Goal: Task Accomplishment & Management: Manage account settings

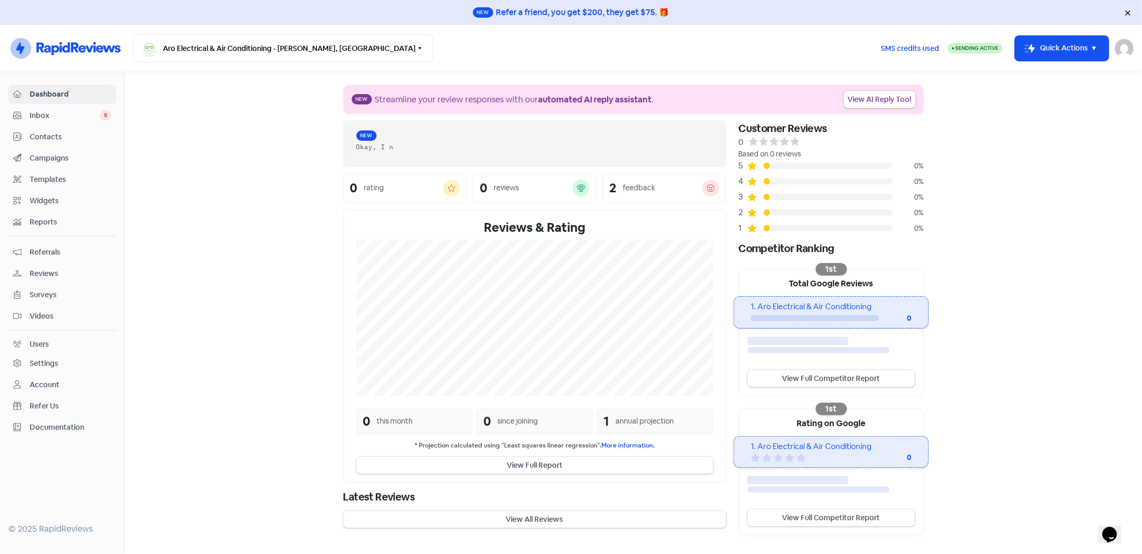
click at [42, 161] on span "Campaigns" at bounding box center [71, 158] width 82 height 11
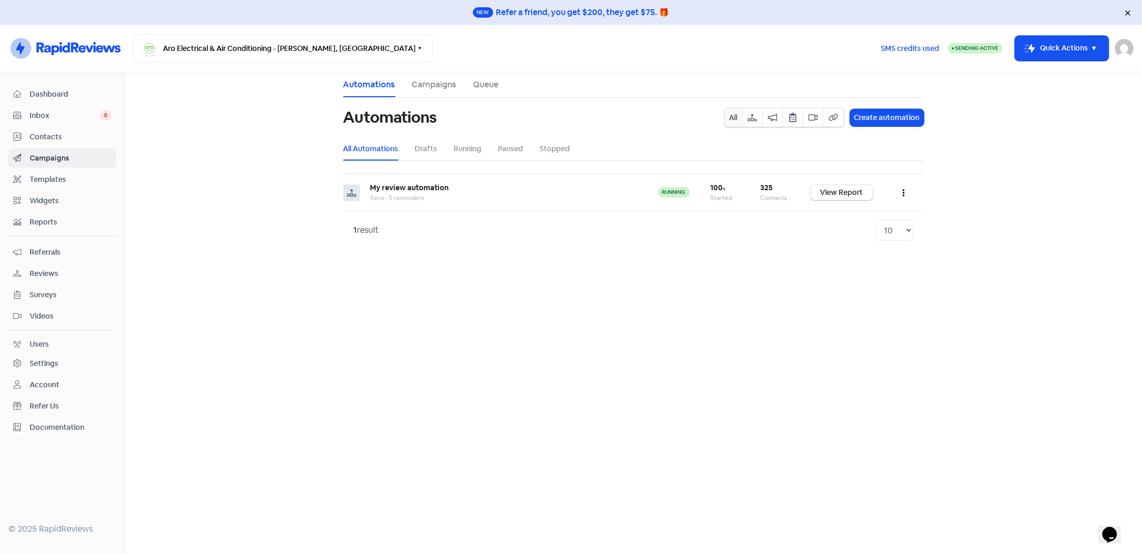
click at [427, 92] on li "Campaigns" at bounding box center [434, 84] width 45 height 25
click at [428, 89] on link "Campaigns" at bounding box center [434, 85] width 45 height 12
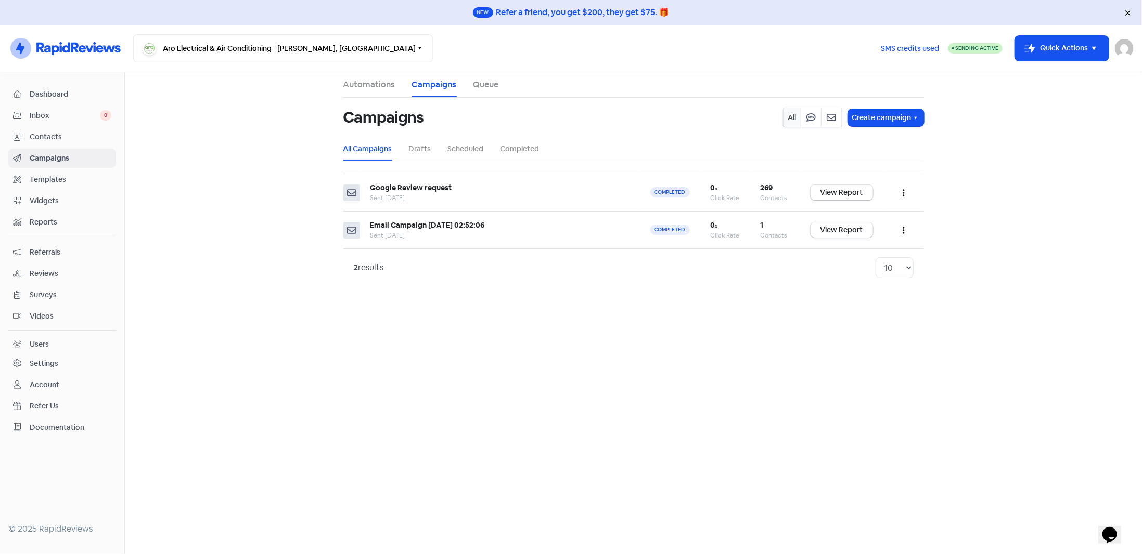
click at [518, 143] on li "Completed" at bounding box center [519, 148] width 39 height 23
click at [521, 150] on link "Completed" at bounding box center [519, 149] width 39 height 11
click at [417, 184] on b "Google Review request" at bounding box center [411, 187] width 82 height 9
click at [903, 190] on icon "button" at bounding box center [903, 193] width 2 height 7
click at [657, 375] on main "Automations Campaigns Queue Campaigns All Create campaign All Campaigns Drafts …" at bounding box center [633, 313] width 1017 height 482
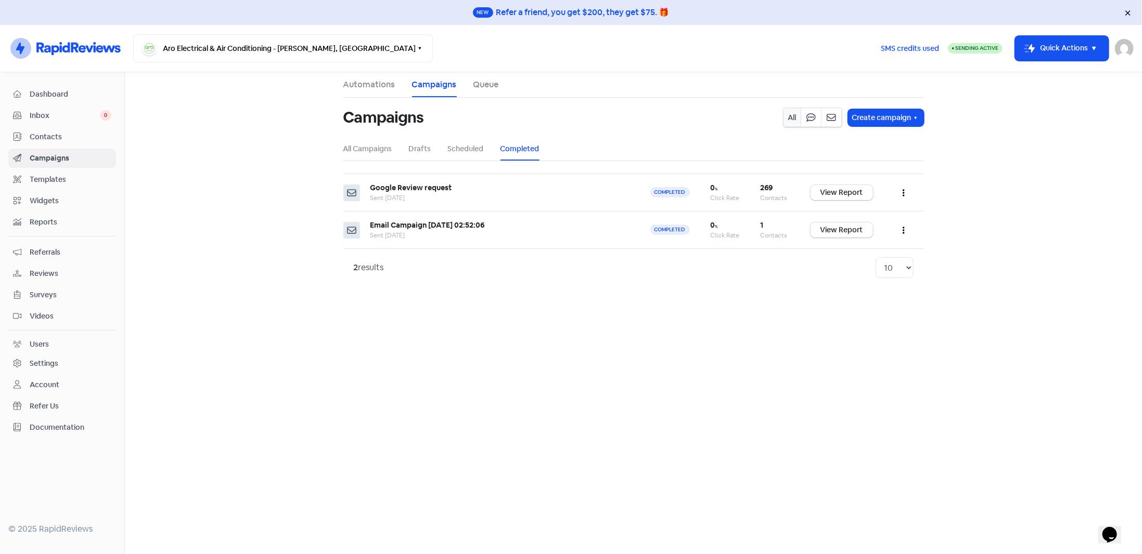
click at [475, 86] on link "Queue" at bounding box center [485, 85] width 25 height 12
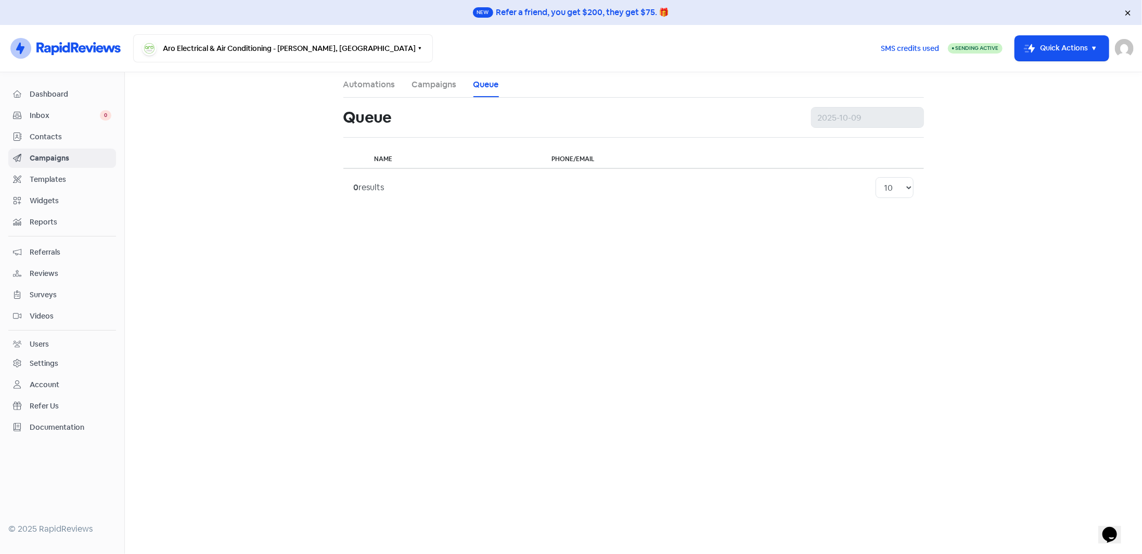
click at [416, 83] on link "Campaigns" at bounding box center [434, 85] width 45 height 12
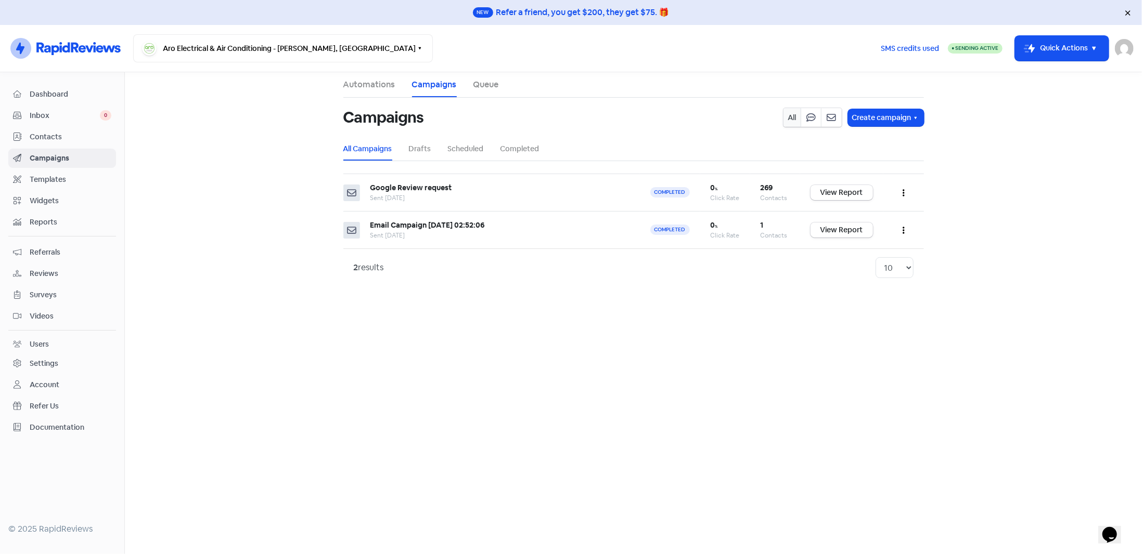
click at [369, 91] on link "Automations" at bounding box center [369, 85] width 52 height 12
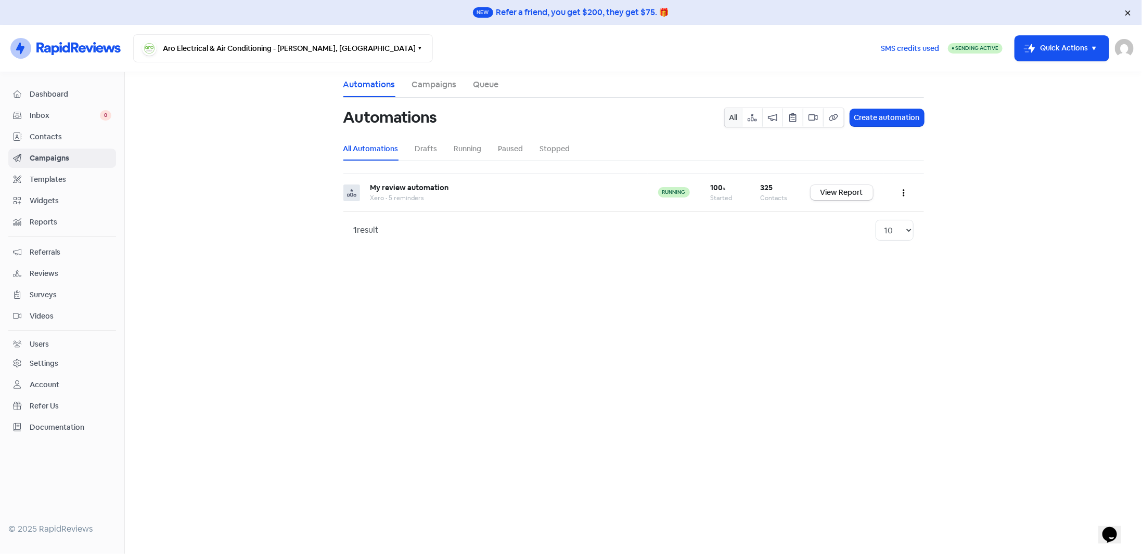
click at [602, 287] on main "Automations Campaigns Queue Automations All Create automation All Automations D…" at bounding box center [633, 313] width 1017 height 482
click at [247, 303] on main "Automations Campaigns Queue Automations All Create automation All Automations D…" at bounding box center [633, 313] width 1017 height 482
click at [42, 137] on span "Contacts" at bounding box center [71, 137] width 82 height 11
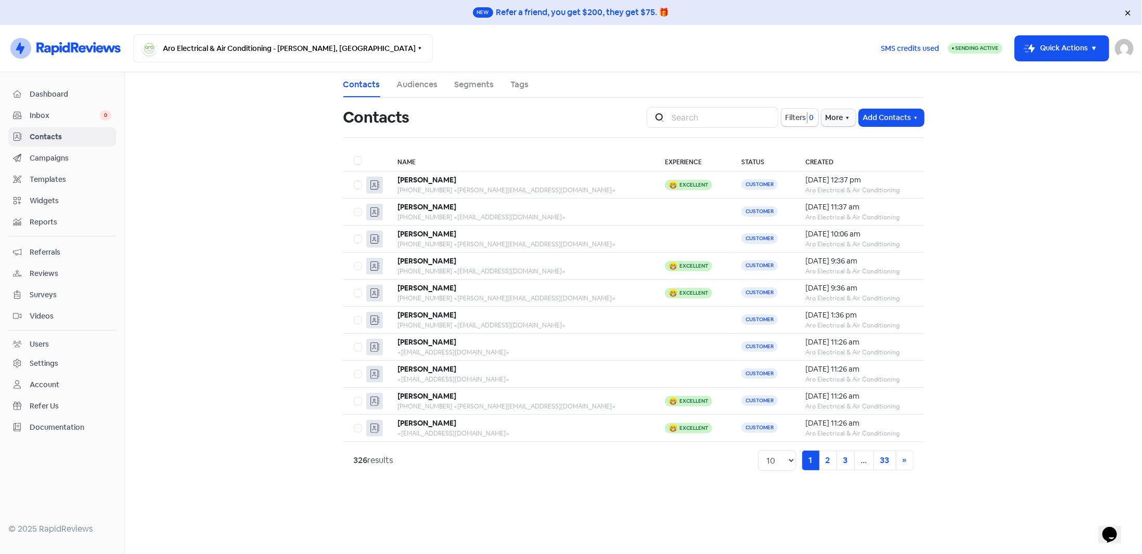
click at [804, 165] on th "Created" at bounding box center [859, 160] width 128 height 21
click at [805, 163] on th "Created" at bounding box center [859, 160] width 128 height 21
click at [835, 114] on button "More" at bounding box center [838, 117] width 34 height 17
click at [798, 162] on link "Import History" at bounding box center [806, 161] width 105 height 21
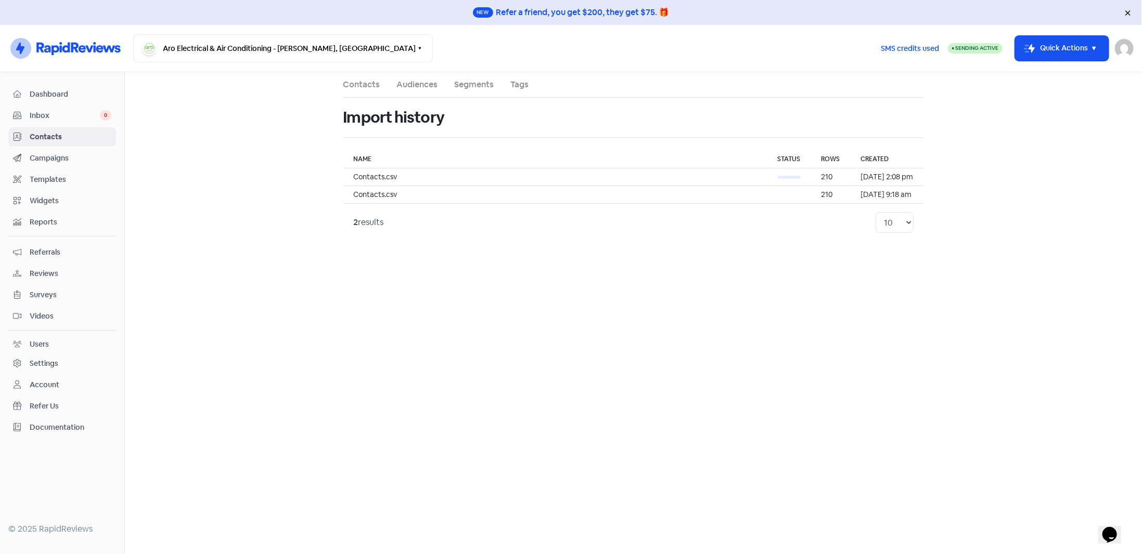
click at [366, 307] on main "Contacts Audiences Segments Tags Import history Name Status Rows Created Contac…" at bounding box center [633, 313] width 1017 height 482
